Goal: Task Accomplishment & Management: Manage account settings

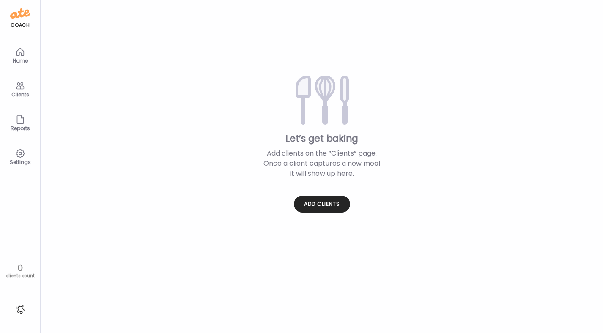
click at [19, 86] on icon at bounding box center [20, 86] width 10 height 10
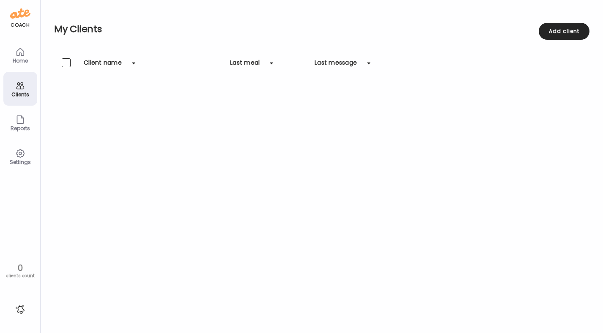
click at [23, 45] on div "Home" at bounding box center [20, 55] width 34 height 34
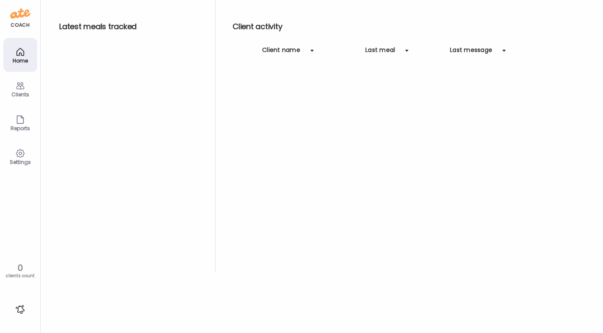
drag, startPoint x: 22, startPoint y: 148, endPoint x: 24, endPoint y: 138, distance: 10.0
click at [22, 148] on div "Settings" at bounding box center [20, 157] width 34 height 34
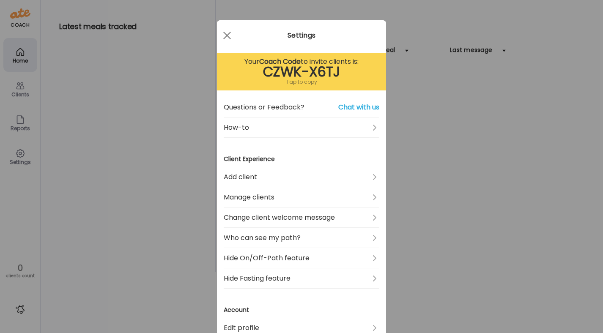
click at [20, 85] on div "Ate Coach Dashboard Wahoo! It’s official Take a moment to set up your Coach Pro…" at bounding box center [301, 166] width 603 height 333
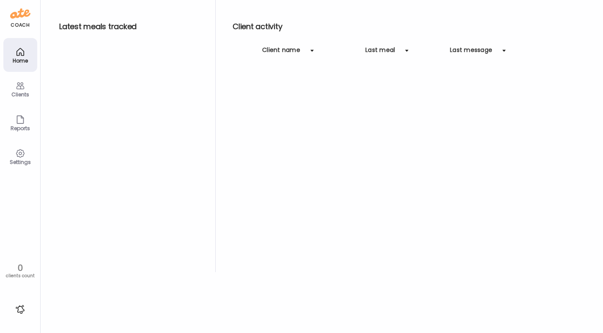
click at [13, 85] on div "Clients" at bounding box center [20, 89] width 34 height 34
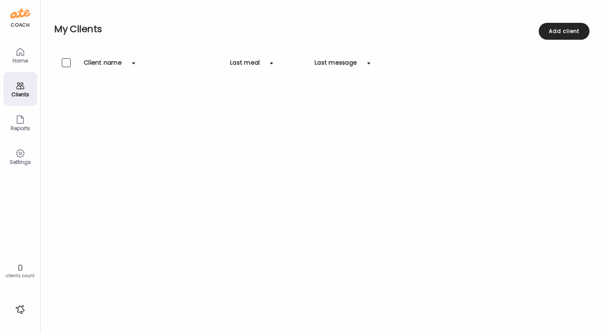
click at [16, 128] on div "Reports" at bounding box center [20, 128] width 30 height 5
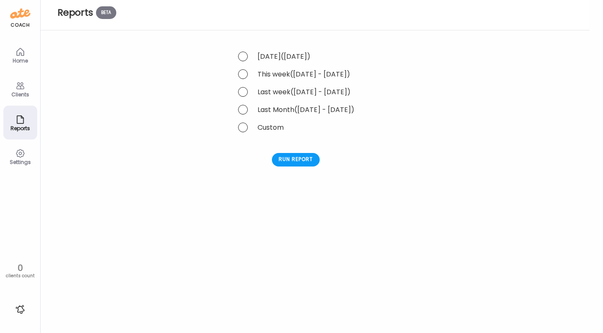
click at [17, 54] on icon at bounding box center [20, 52] width 10 height 10
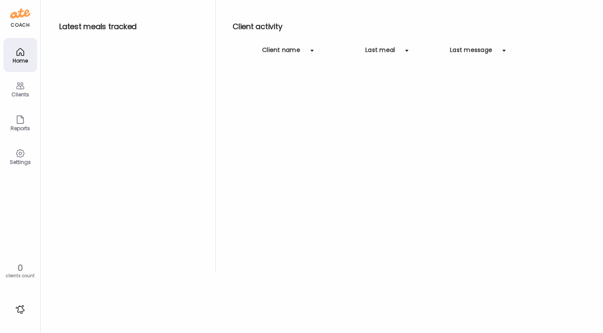
click at [26, 92] on div "Clients" at bounding box center [20, 94] width 30 height 5
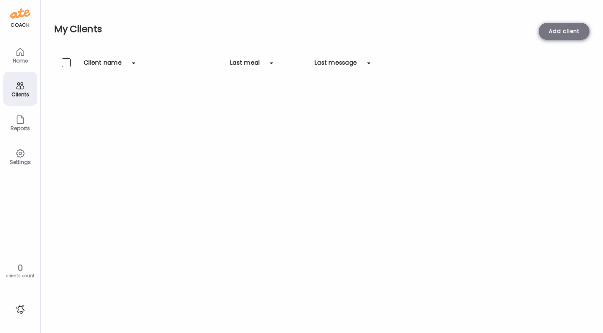
click at [571, 34] on div "Add client" at bounding box center [564, 31] width 51 height 17
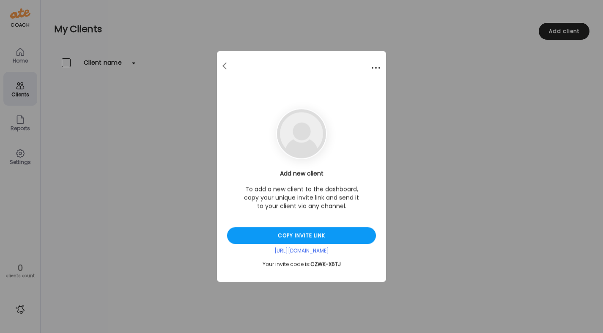
click at [373, 69] on div at bounding box center [375, 68] width 17 height 17
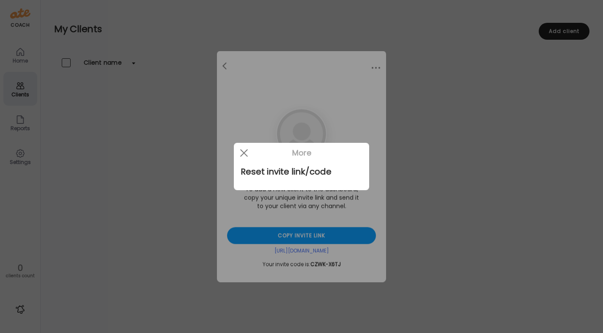
drag, startPoint x: 320, startPoint y: 101, endPoint x: 315, endPoint y: 96, distance: 6.3
click at [319, 101] on div at bounding box center [301, 166] width 603 height 333
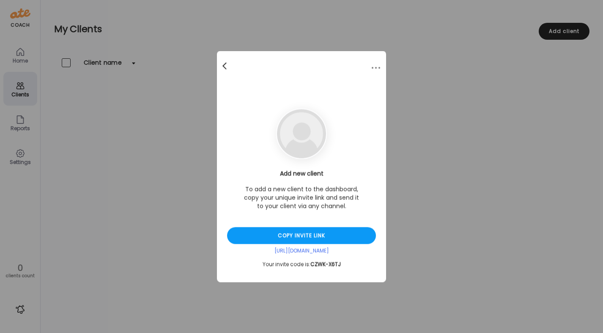
click at [223, 68] on div at bounding box center [225, 66] width 17 height 17
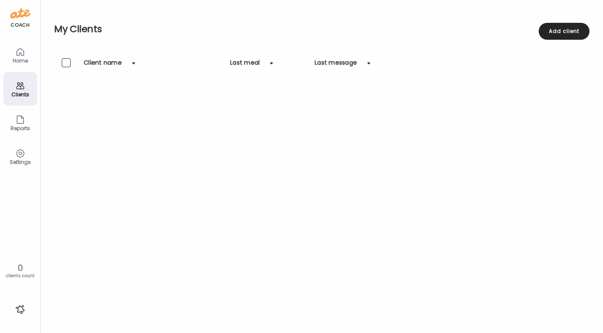
click at [30, 151] on div "Settings" at bounding box center [20, 157] width 34 height 34
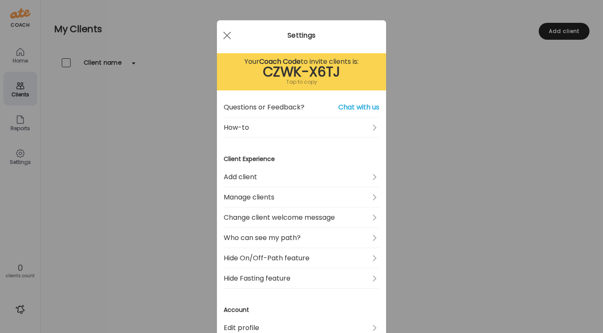
click at [14, 137] on div "Ate Coach Dashboard Wahoo! It’s official Take a moment to set up your Coach Pro…" at bounding box center [301, 166] width 603 height 333
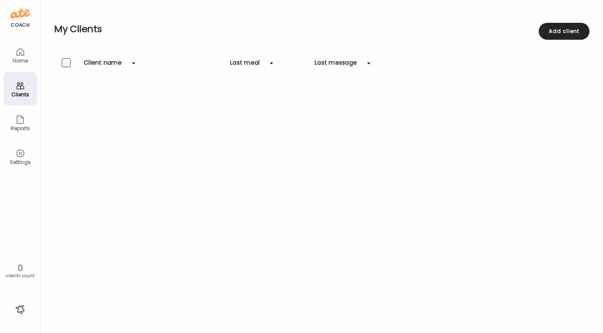
click at [14, 122] on div "Reports" at bounding box center [20, 123] width 34 height 34
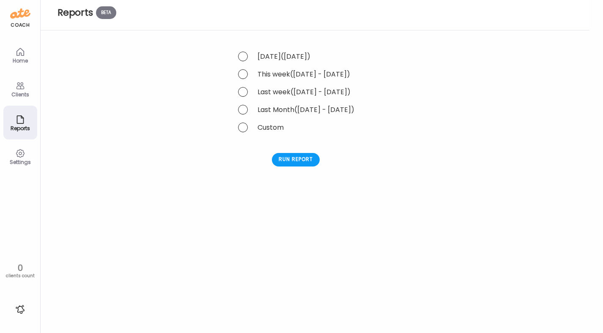
click at [20, 271] on div "0" at bounding box center [20, 268] width 34 height 10
click at [23, 307] on div at bounding box center [21, 310] width 14 height 14
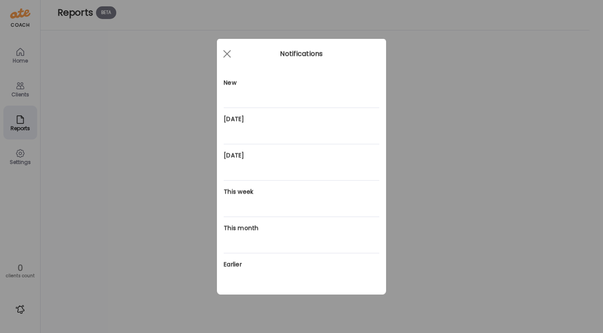
click at [21, 136] on div "Ate Coach Dashboard Wahoo! It’s official Take a moment to set up your Coach Pro…" at bounding box center [301, 166] width 603 height 333
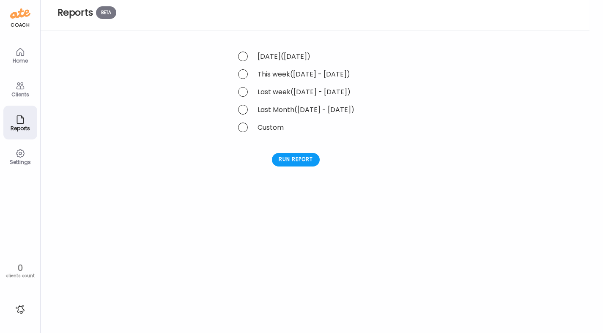
click at [20, 161] on div "Settings" at bounding box center [20, 161] width 30 height 5
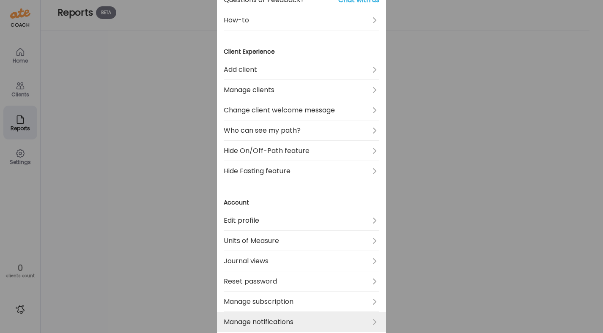
scroll to position [103, 0]
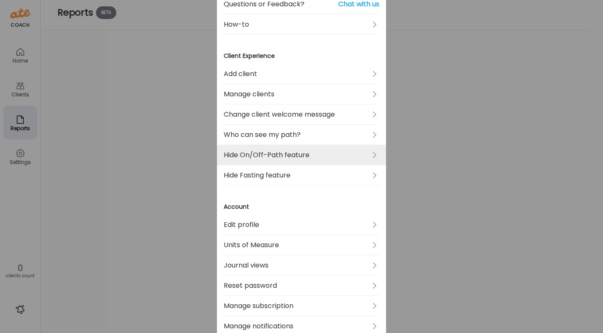
click at [297, 160] on link "Hide On/Off-Path feature" at bounding box center [302, 155] width 156 height 20
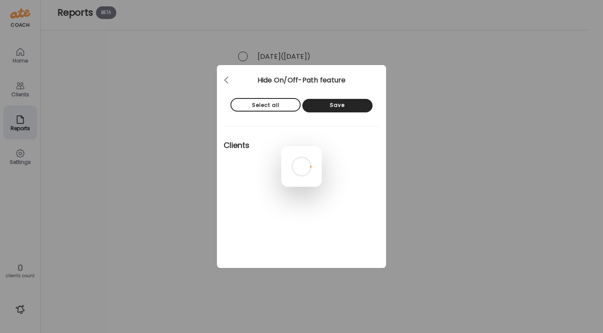
scroll to position [0, 0]
